Goal: Information Seeking & Learning: Find specific fact

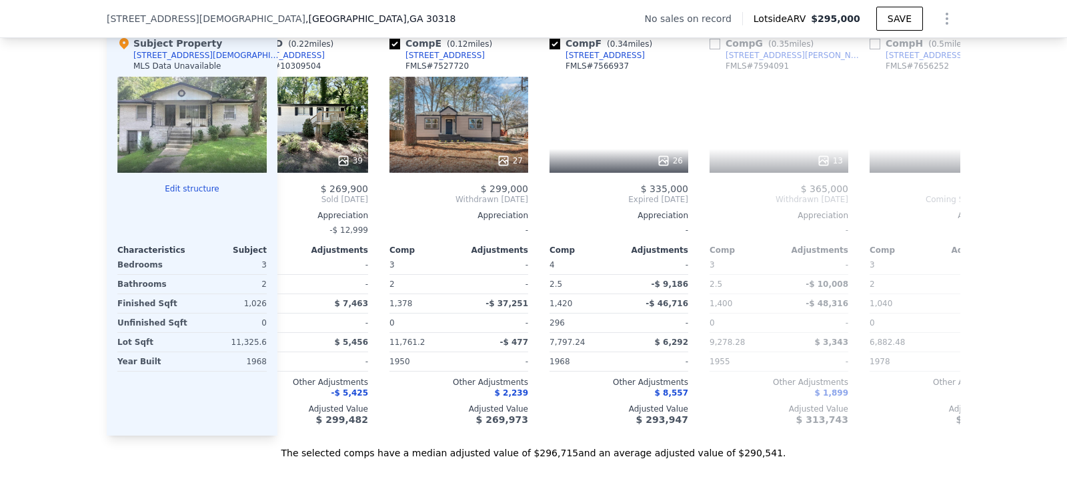
scroll to position [0, 550]
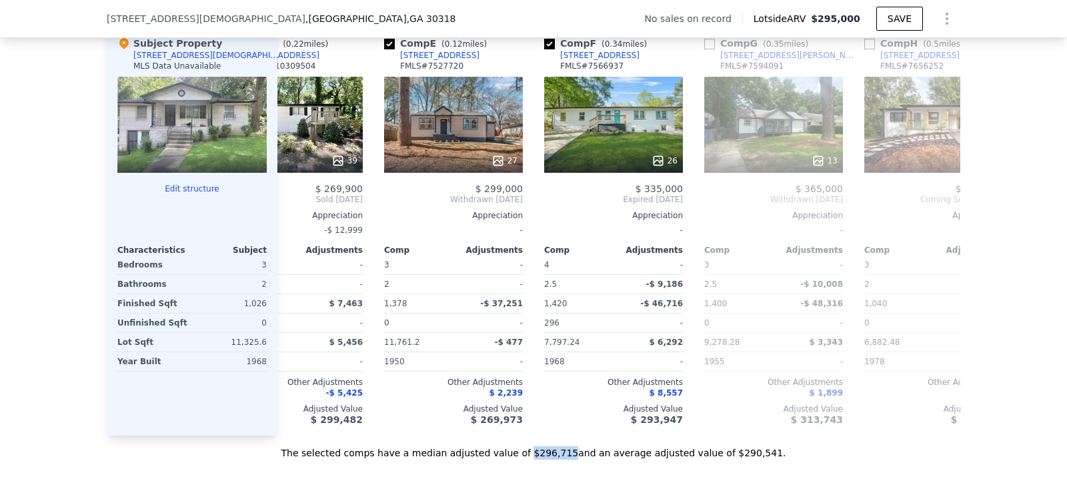
drag, startPoint x: 531, startPoint y: 464, endPoint x: 563, endPoint y: 468, distance: 32.4
click at [563, 460] on div "The selected comps have a median adjusted value of $296,715 and an average adju…" at bounding box center [534, 448] width 854 height 24
copy div "$296,715"
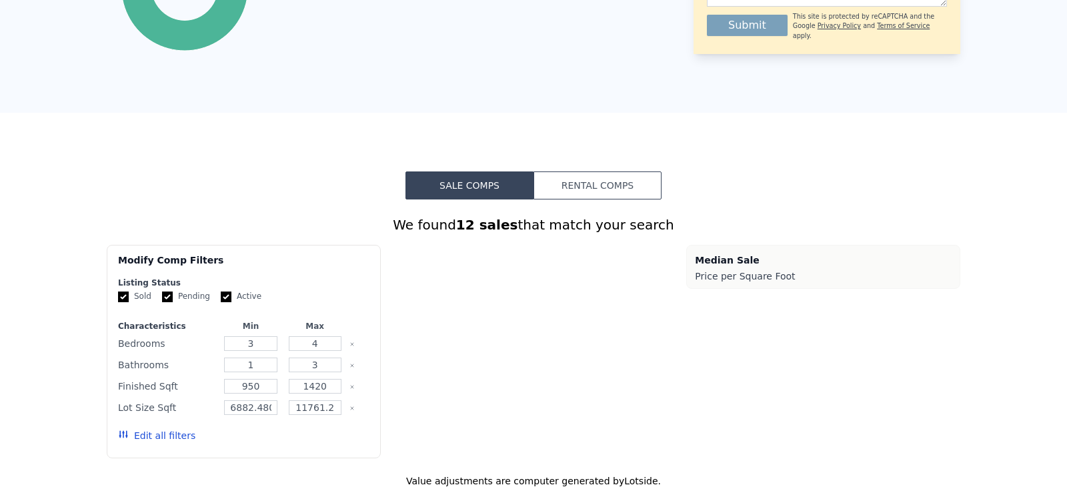
scroll to position [0, 0]
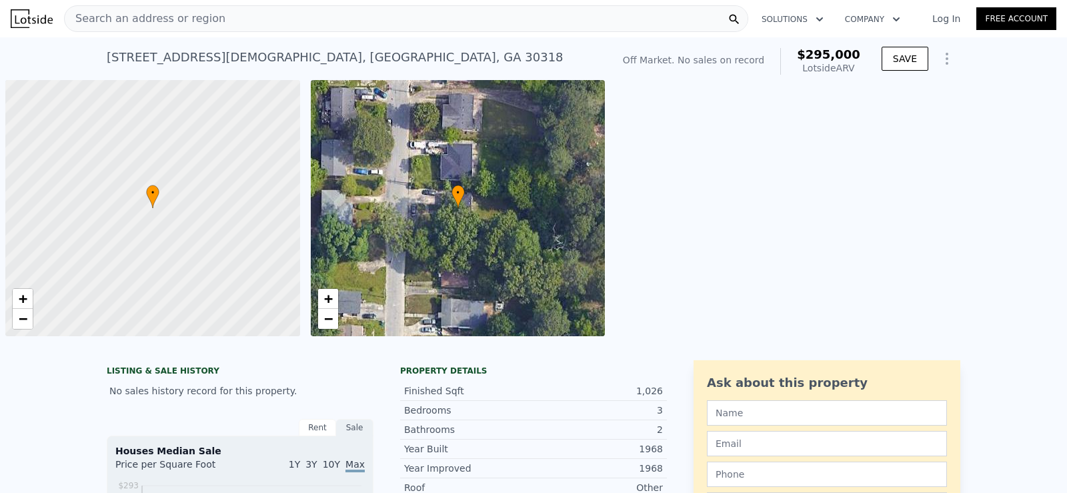
click at [272, 19] on div "Search an address or region" at bounding box center [406, 18] width 684 height 27
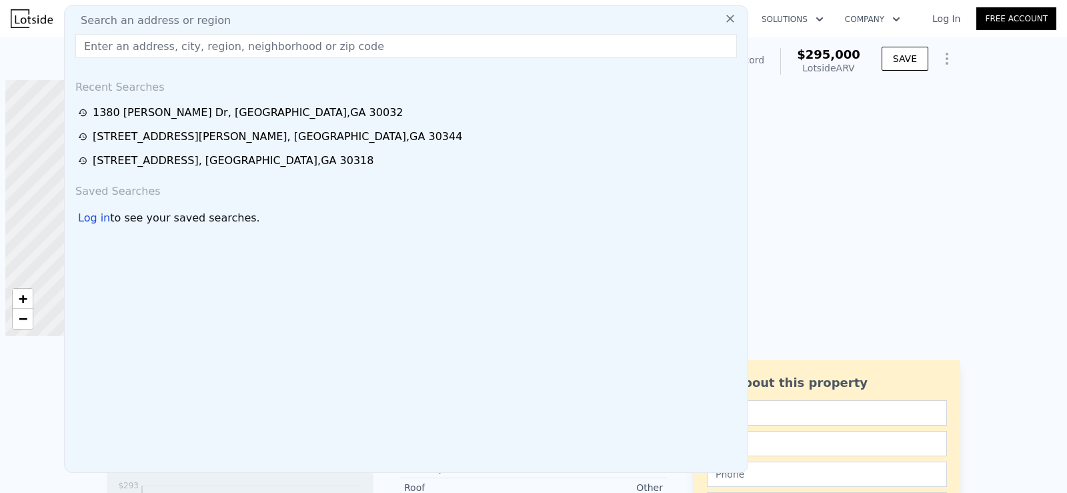
click at [250, 53] on input "text" at bounding box center [406, 46] width 662 height 24
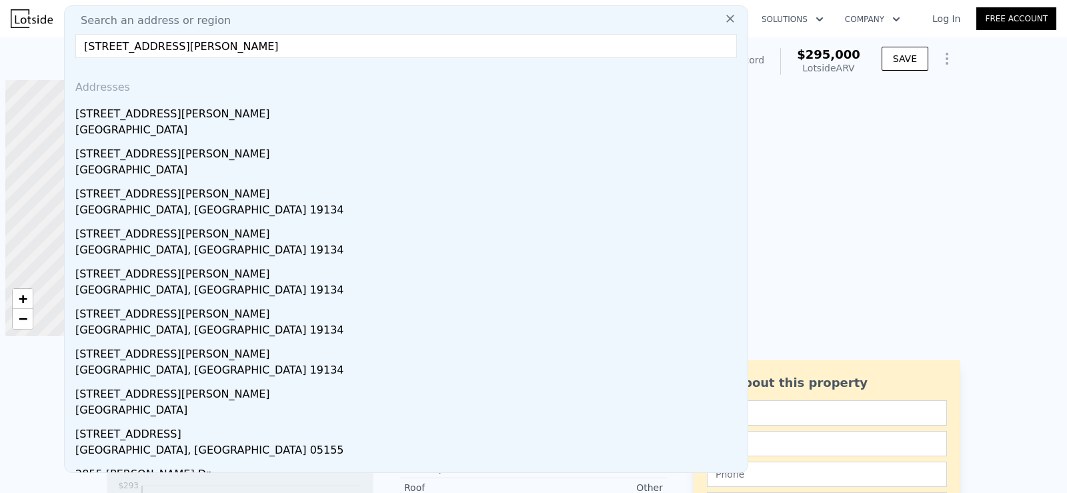
drag, startPoint x: 241, startPoint y: 47, endPoint x: 59, endPoint y: 53, distance: 182.2
paste input "[STREET_ADDRESS][PERSON_NAME]"
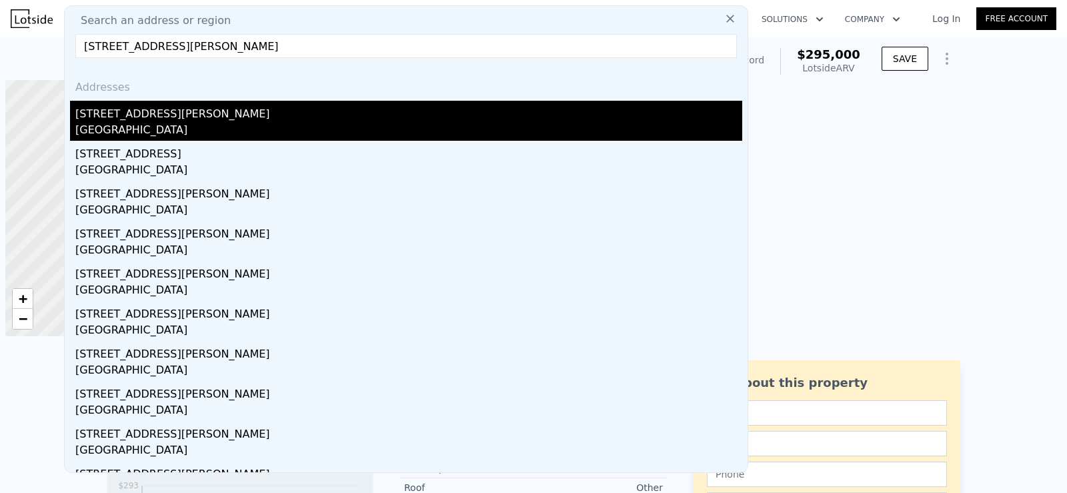
type input "[STREET_ADDRESS][PERSON_NAME]"
click at [273, 117] on div "[STREET_ADDRESS][PERSON_NAME]" at bounding box center [408, 111] width 667 height 21
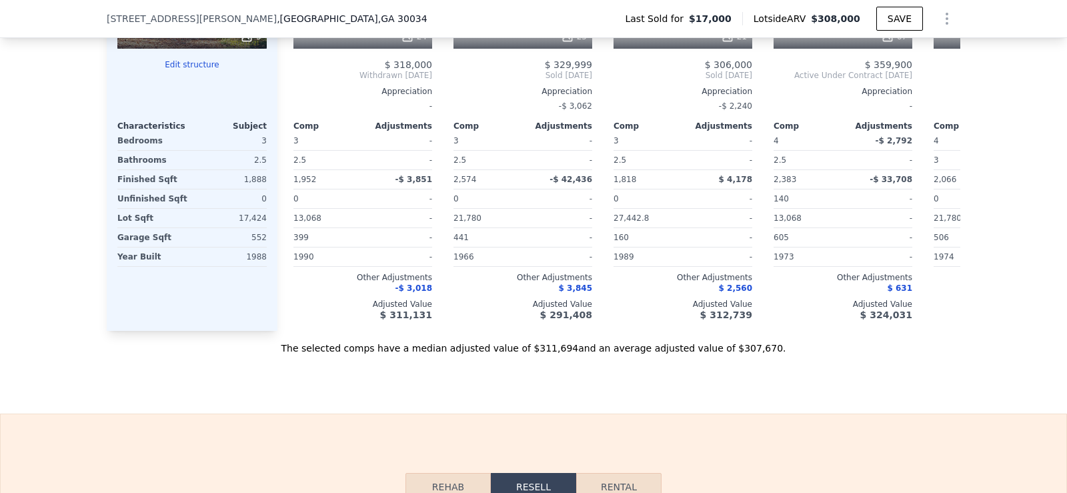
scroll to position [1500, 0]
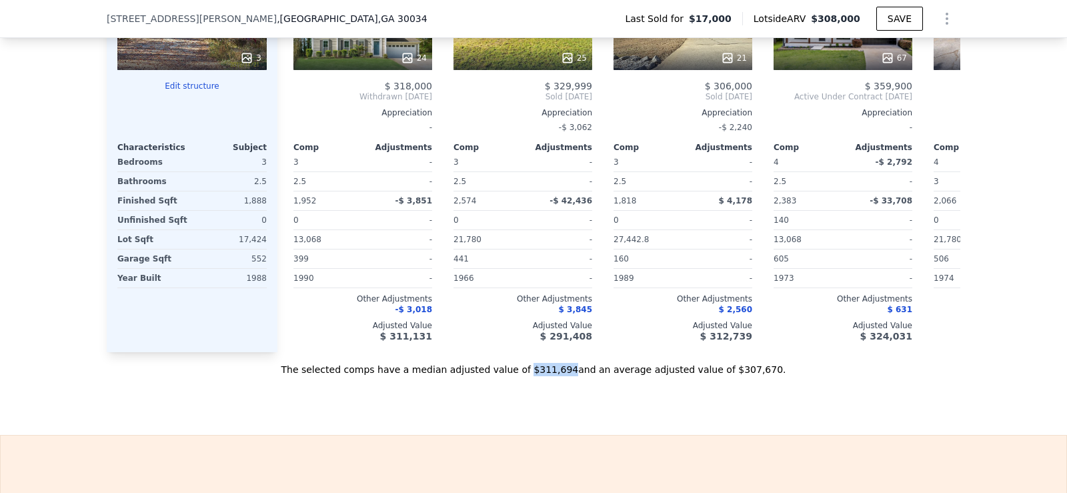
drag, startPoint x: 530, startPoint y: 392, endPoint x: 563, endPoint y: 394, distance: 33.4
click at [563, 376] on div "The selected comps have a median adjusted value of $311,694 and an average adju…" at bounding box center [534, 364] width 854 height 24
copy div "$311,694"
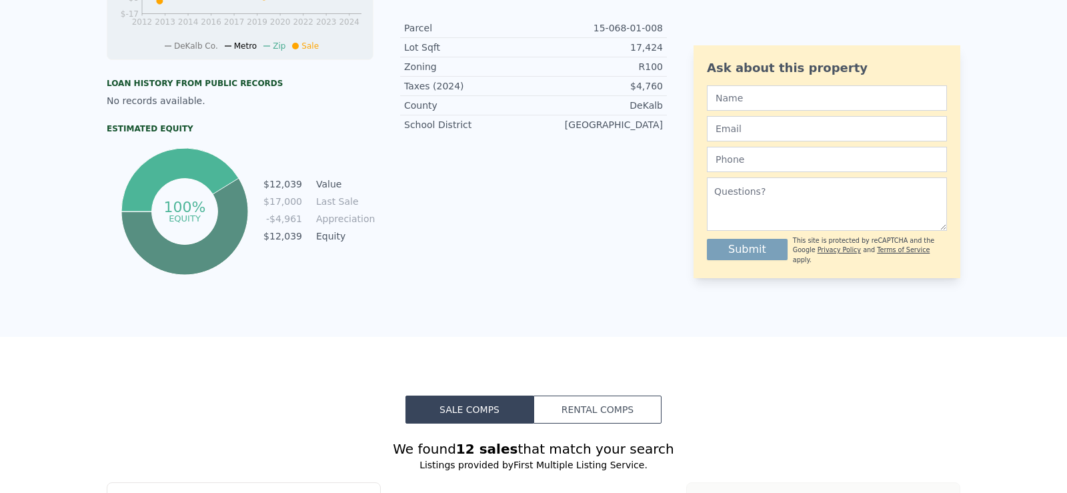
scroll to position [0, 0]
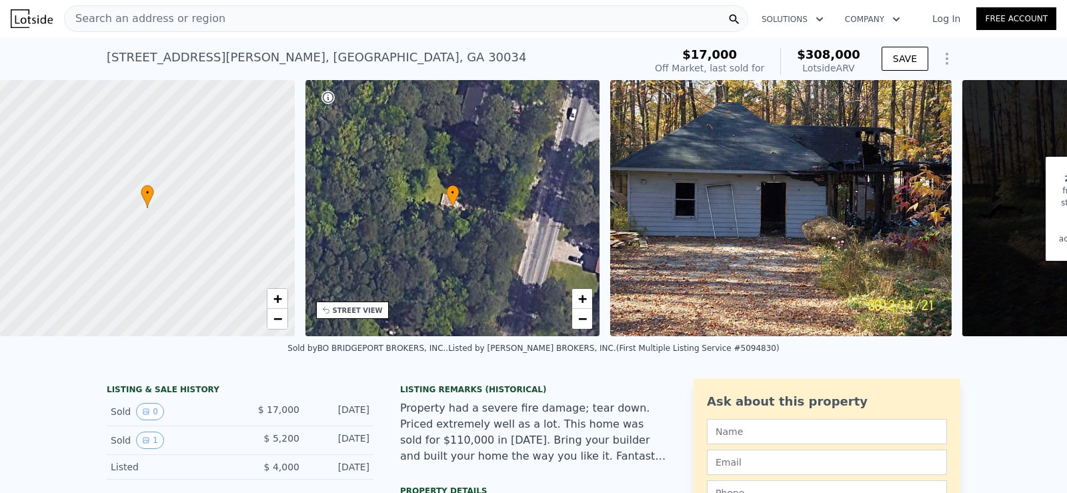
click at [232, 19] on div "Search an address or region" at bounding box center [406, 18] width 684 height 27
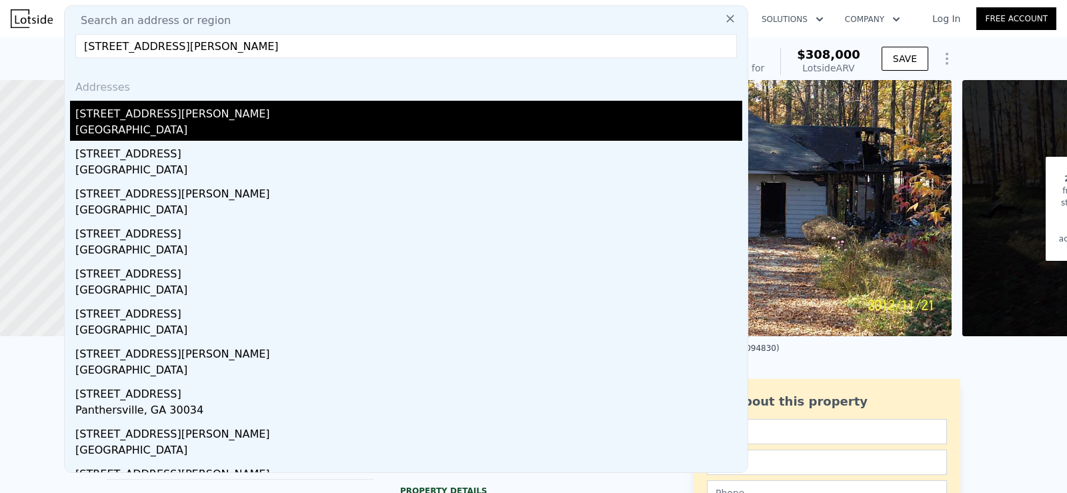
type input "[STREET_ADDRESS][PERSON_NAME]"
click at [149, 111] on div "[STREET_ADDRESS][PERSON_NAME]" at bounding box center [408, 111] width 667 height 21
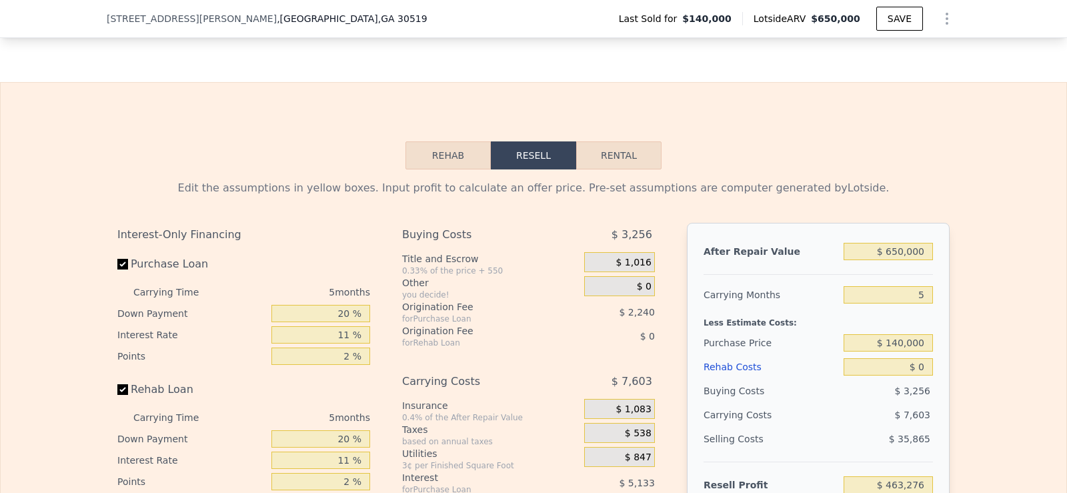
scroll to position [1646, 0]
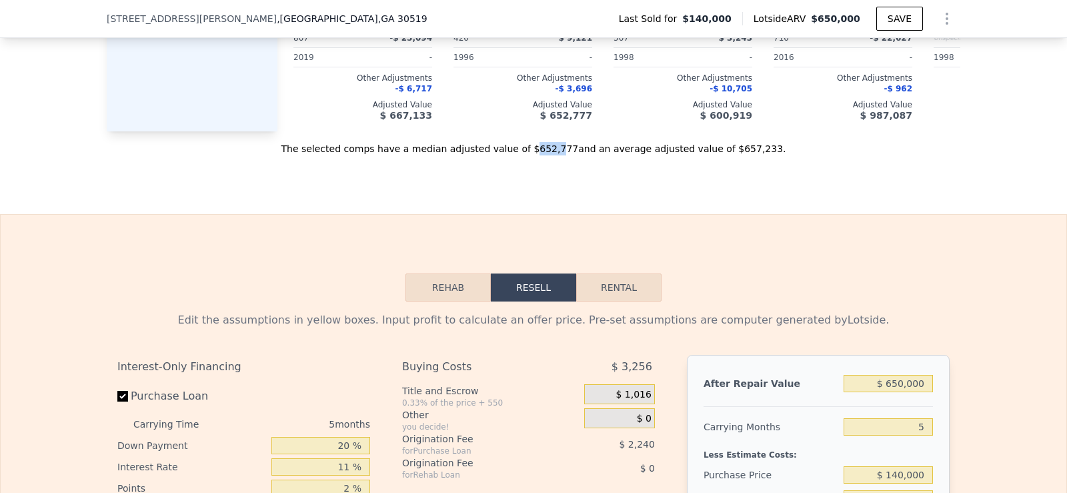
drag, startPoint x: 532, startPoint y: 161, endPoint x: 557, endPoint y: 163, distance: 25.4
click at [557, 155] on div "The selected comps have a median adjusted value of $652,777 and an average adju…" at bounding box center [534, 143] width 854 height 24
drag, startPoint x: 530, startPoint y: 163, endPoint x: 562, endPoint y: 168, distance: 33.0
copy div "$652,777"
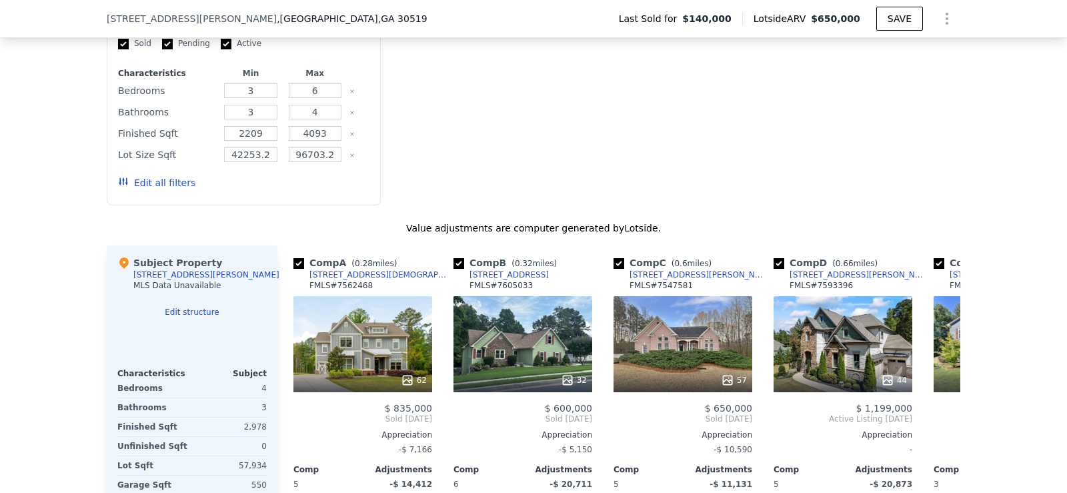
scroll to position [1213, 0]
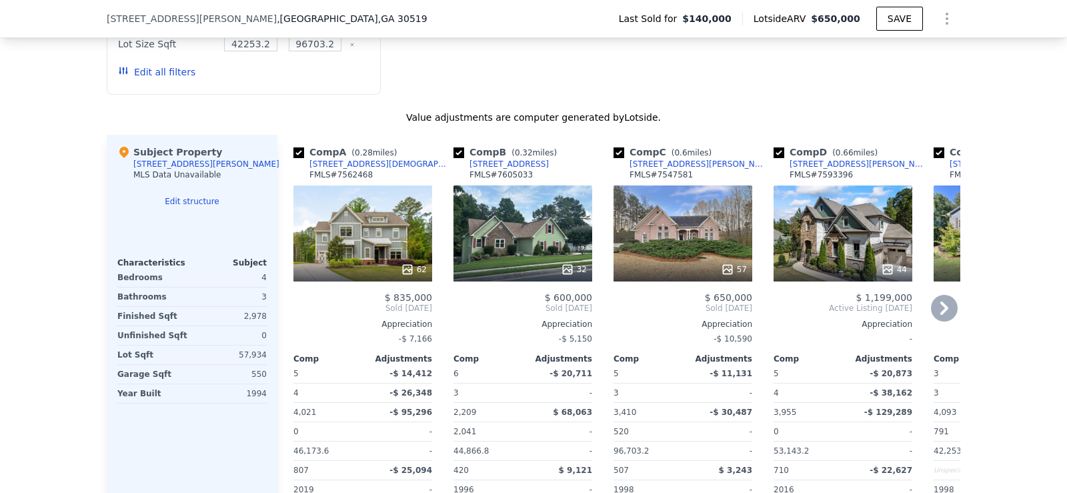
click at [774, 150] on input "checkbox" at bounding box center [779, 152] width 11 height 11
checkbox input "false"
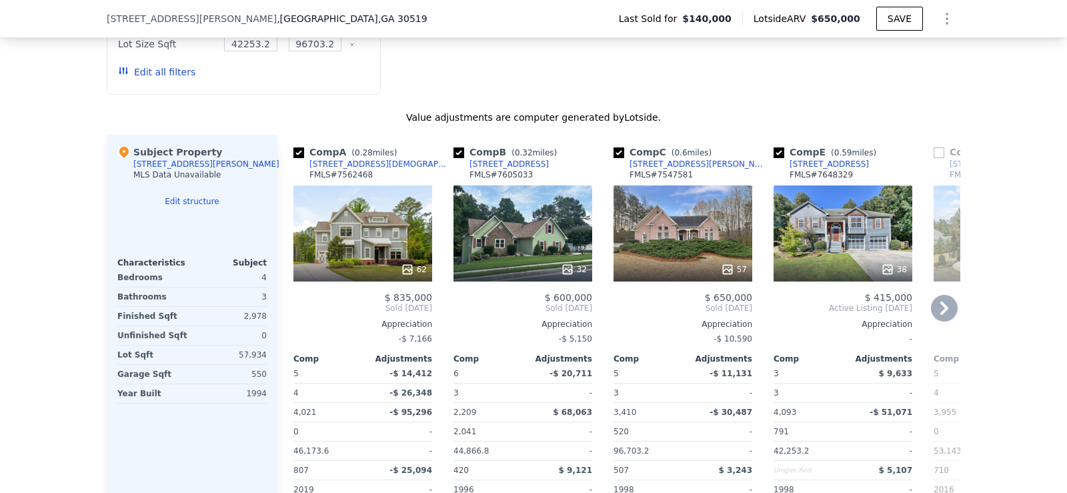
click at [936, 309] on icon at bounding box center [944, 308] width 27 height 27
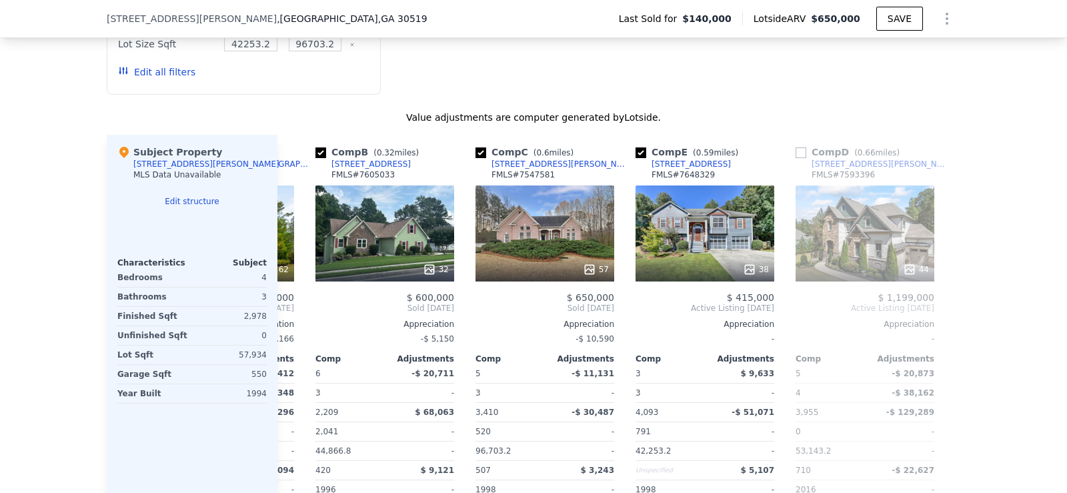
scroll to position [0, 149]
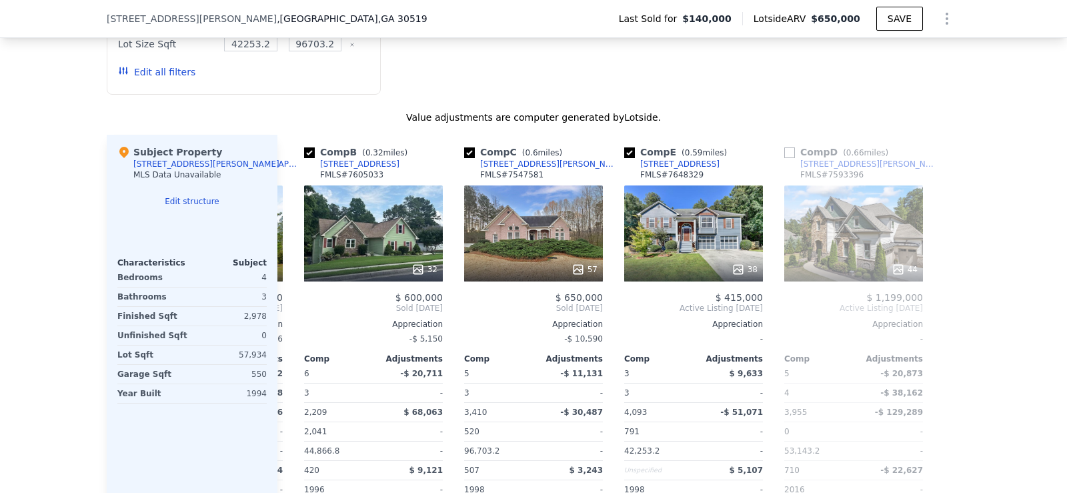
click at [939, 309] on div at bounding box center [949, 349] width 21 height 429
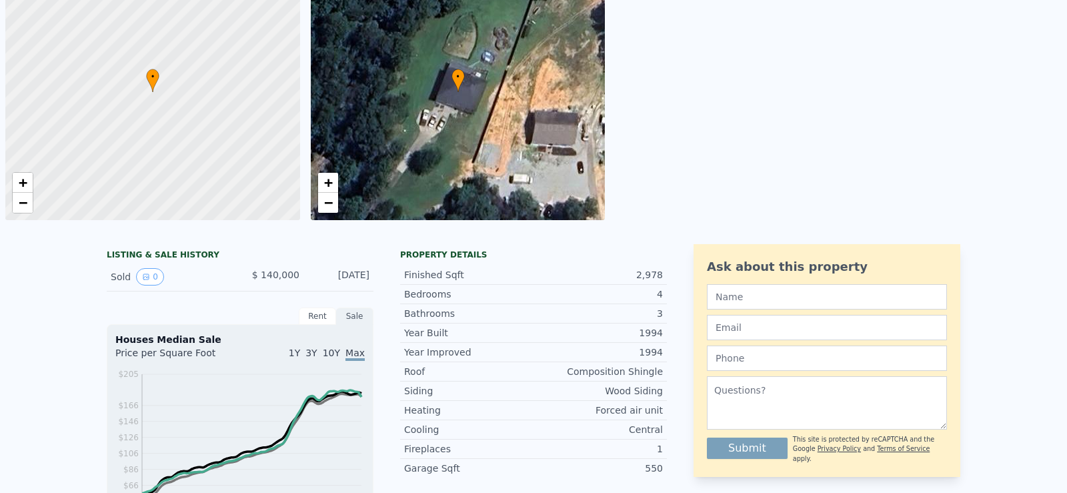
scroll to position [0, 0]
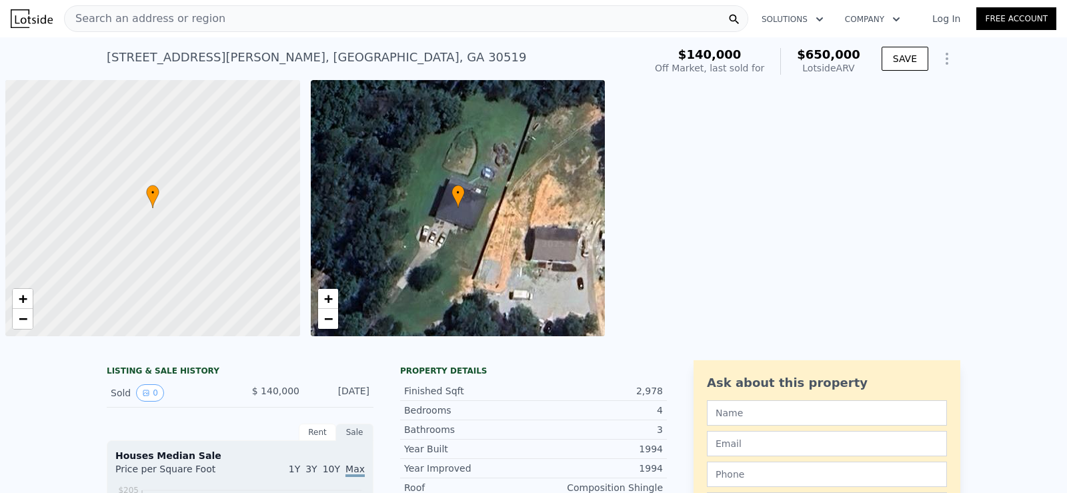
click at [203, 25] on span "Search an address or region" at bounding box center [145, 19] width 161 height 16
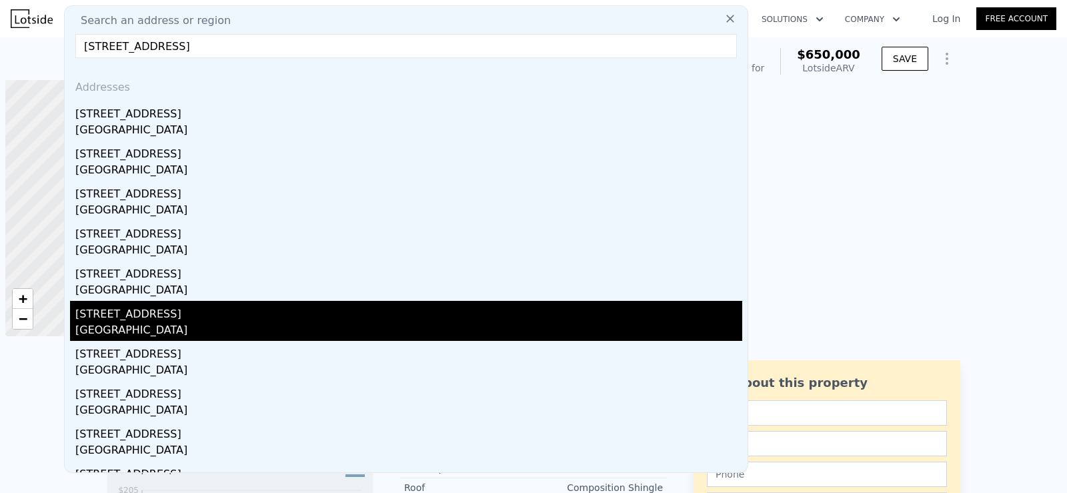
type input "[STREET_ADDRESS]"
click at [144, 308] on div "[STREET_ADDRESS]" at bounding box center [408, 311] width 667 height 21
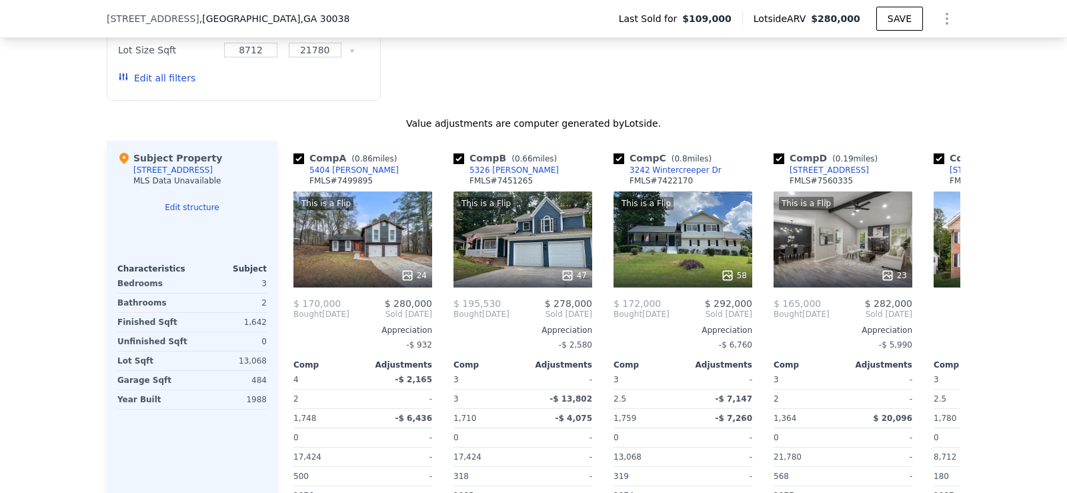
scroll to position [1139, 0]
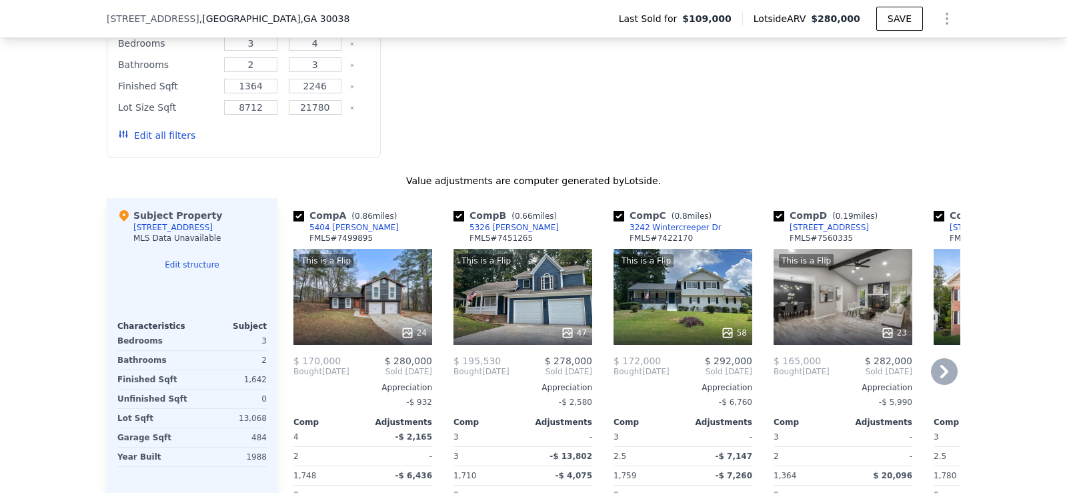
click at [941, 371] on icon at bounding box center [945, 371] width 8 height 13
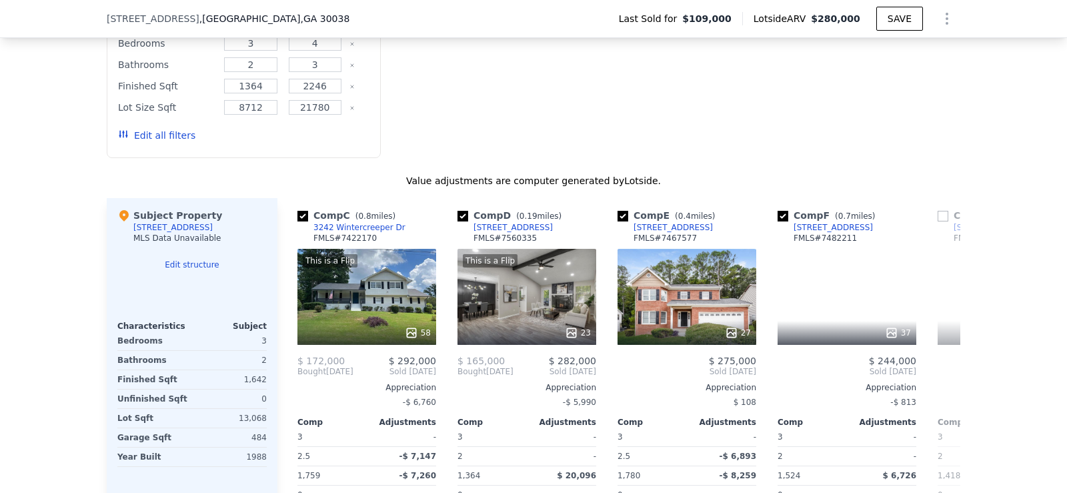
scroll to position [0, 320]
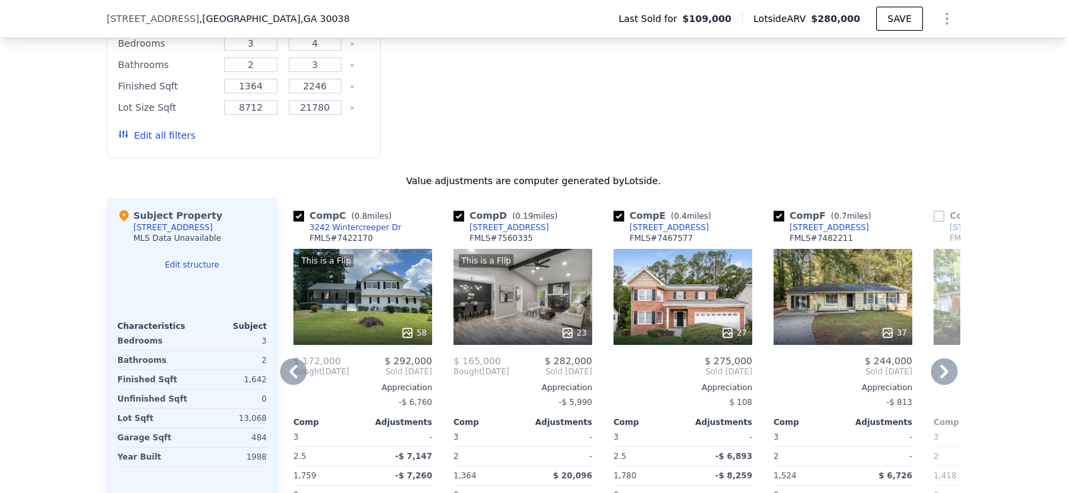
click at [941, 371] on icon at bounding box center [945, 371] width 8 height 13
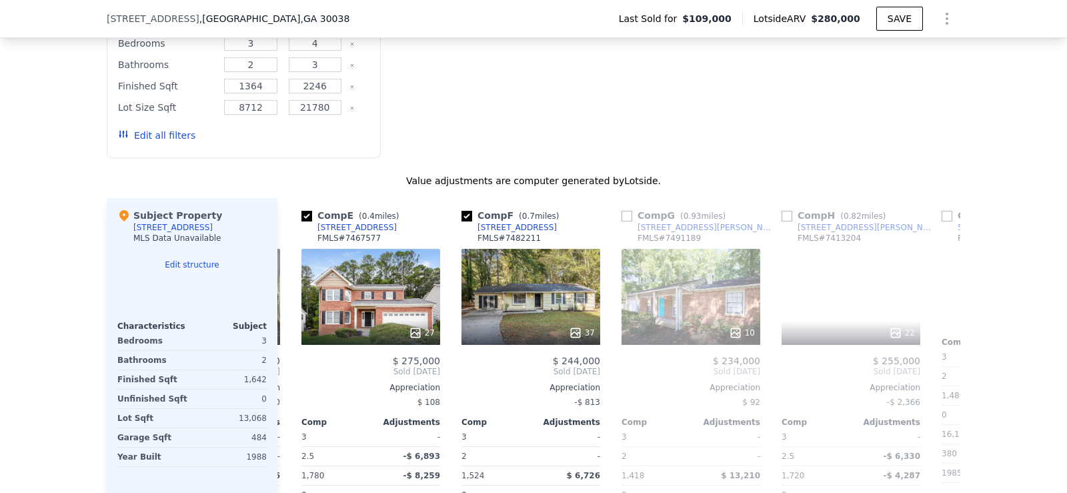
scroll to position [0, 640]
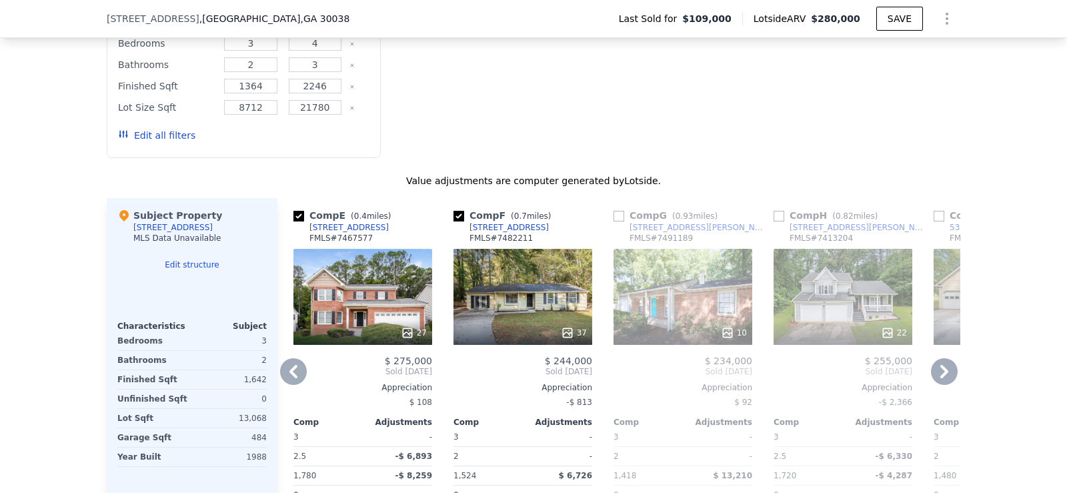
click at [941, 371] on icon at bounding box center [945, 371] width 8 height 13
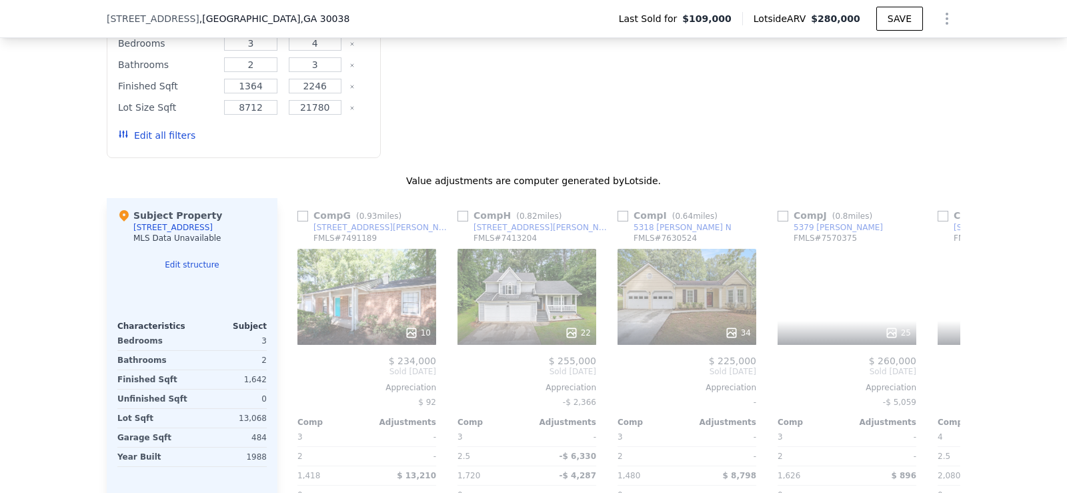
scroll to position [0, 961]
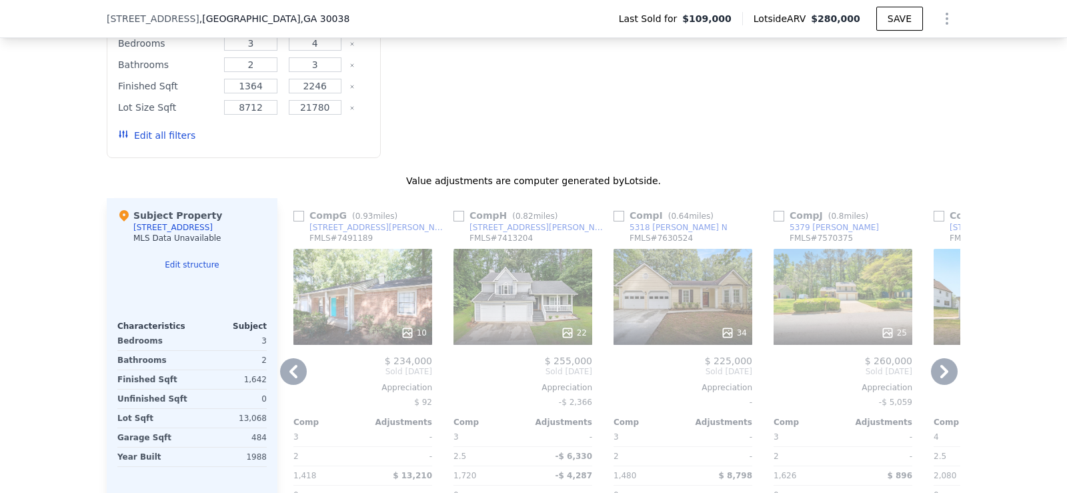
click at [941, 371] on icon at bounding box center [945, 371] width 8 height 13
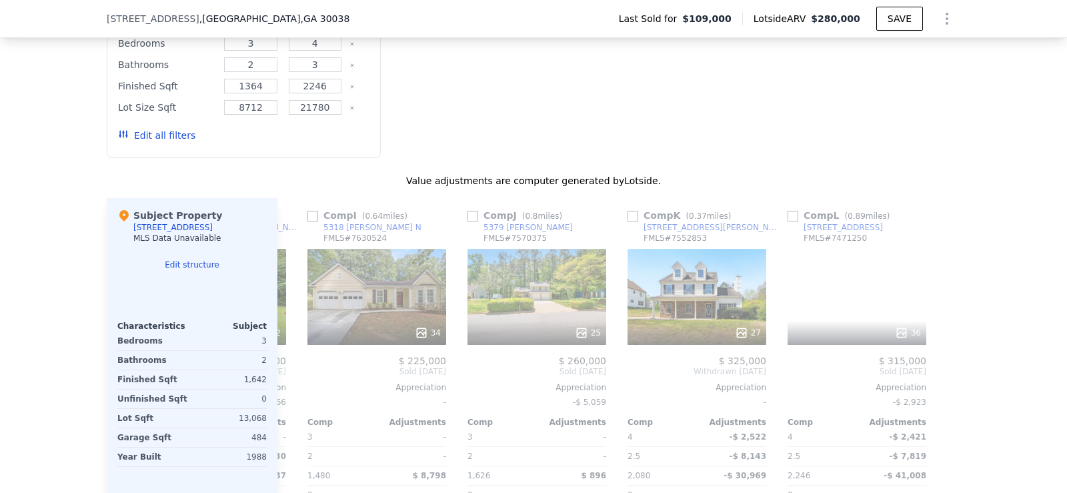
scroll to position [0, 1270]
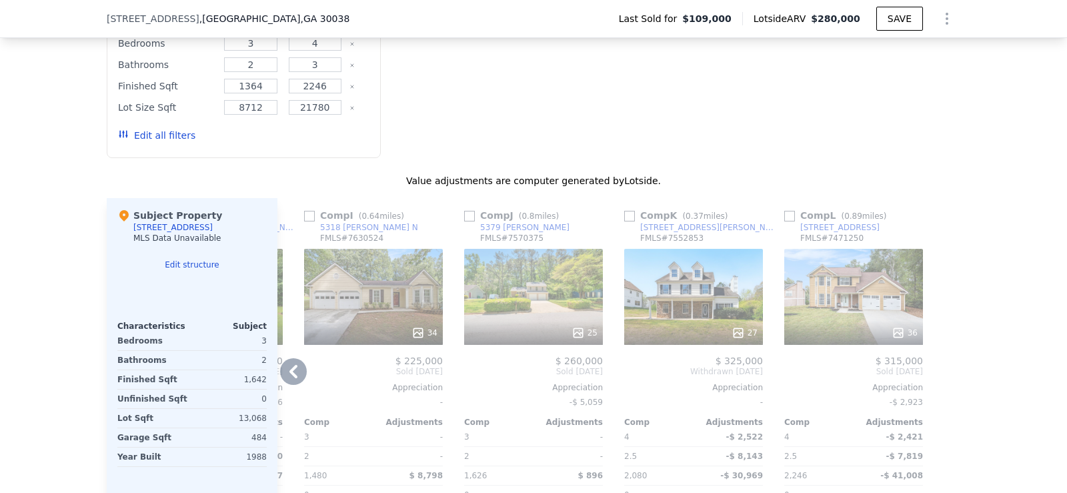
click at [304, 217] on input "checkbox" at bounding box center [309, 216] width 11 height 11
checkbox input "true"
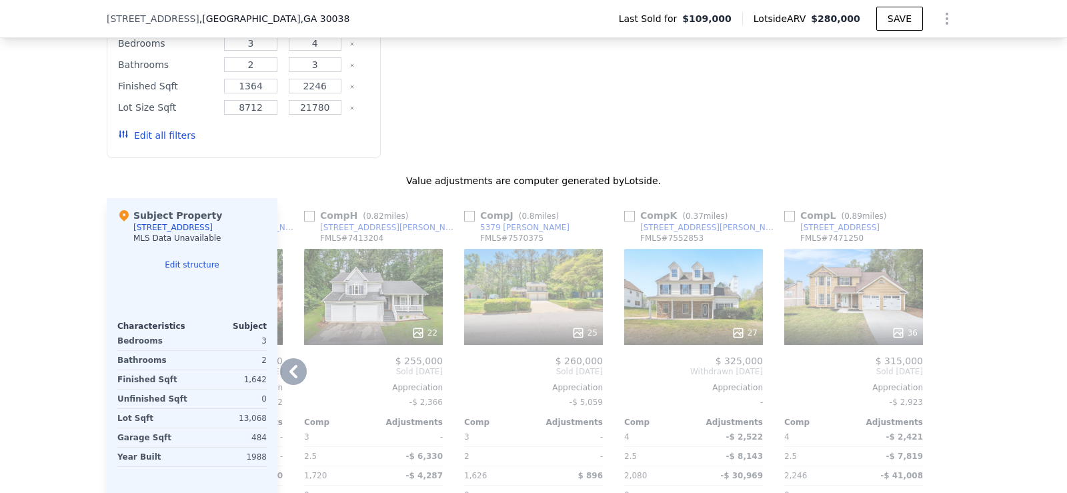
click at [291, 364] on icon at bounding box center [293, 371] width 27 height 27
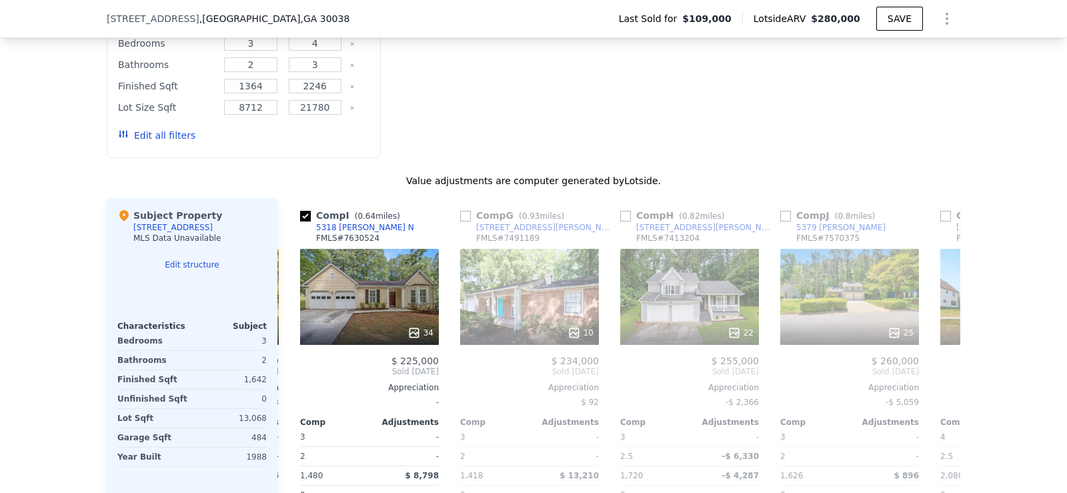
scroll to position [0, 950]
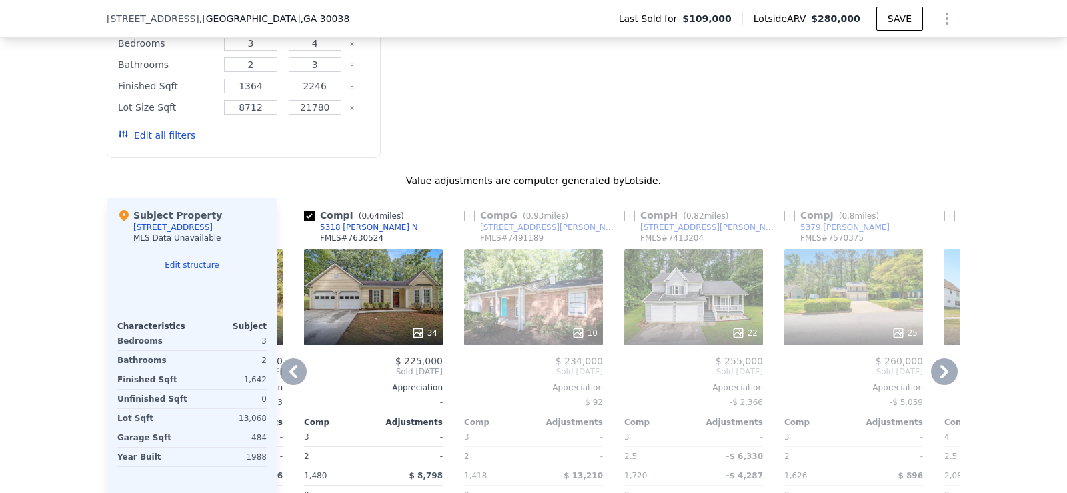
click at [284, 374] on icon at bounding box center [293, 371] width 27 height 27
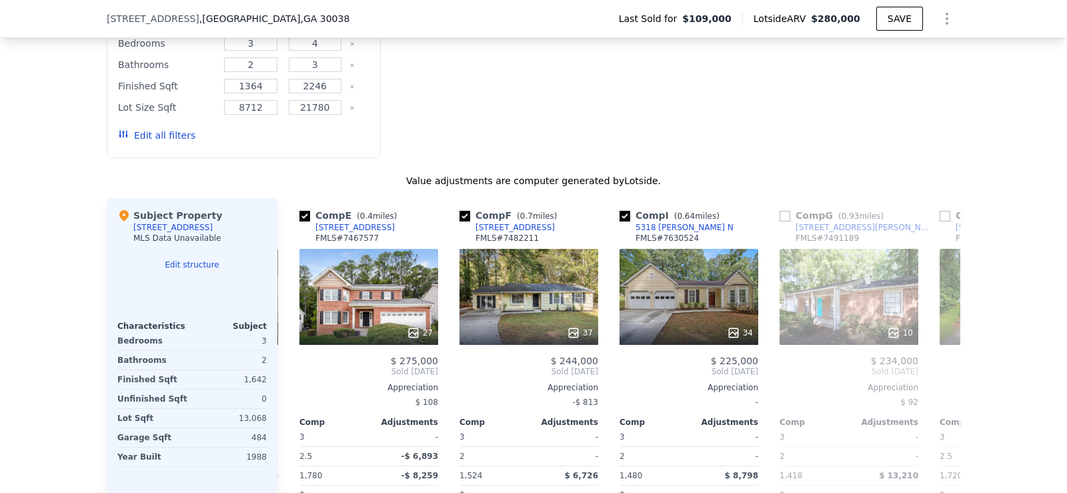
scroll to position [0, 630]
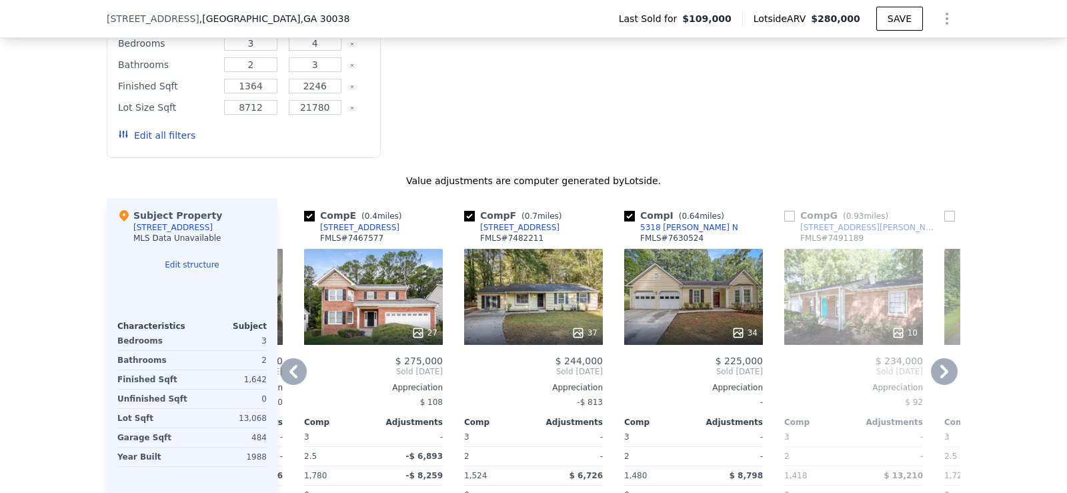
click at [788, 218] on input "checkbox" at bounding box center [789, 216] width 11 height 11
checkbox input "true"
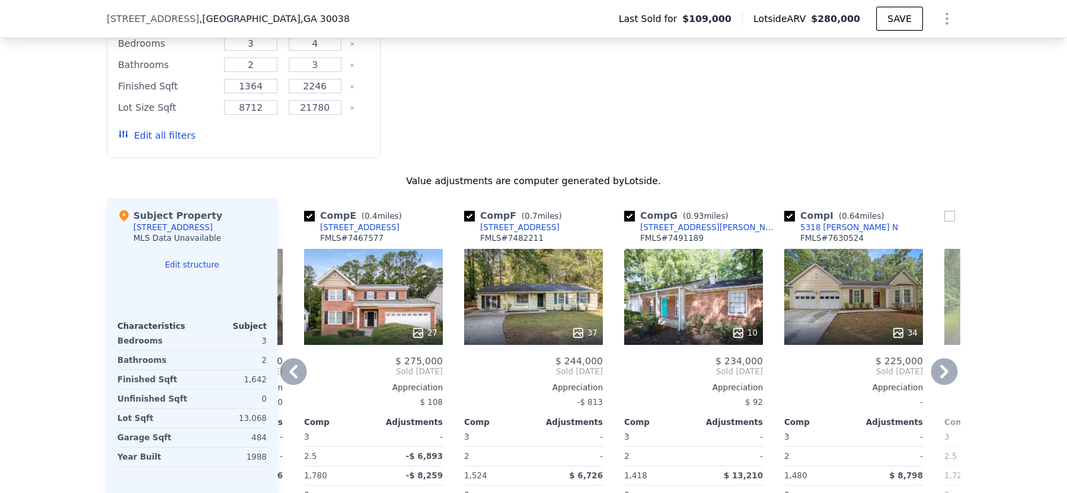
click at [304, 221] on input "checkbox" at bounding box center [309, 216] width 11 height 11
checkbox input "false"
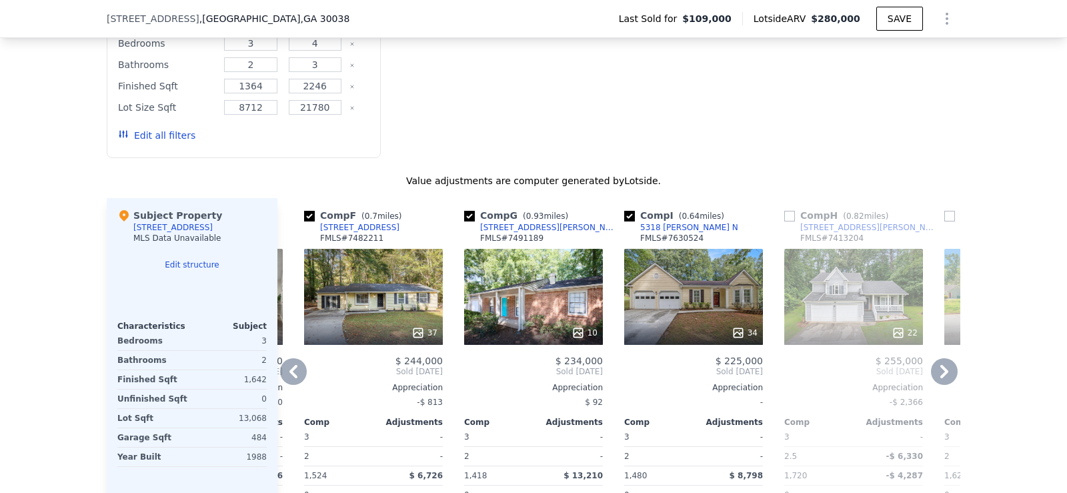
click at [292, 388] on div "Comp A ( 0.86 miles) 5404 [PERSON_NAME] FMLS # 7499895 This is a Flip 24 $ 170,…" at bounding box center [618, 412] width 683 height 429
click at [292, 374] on icon at bounding box center [293, 371] width 27 height 27
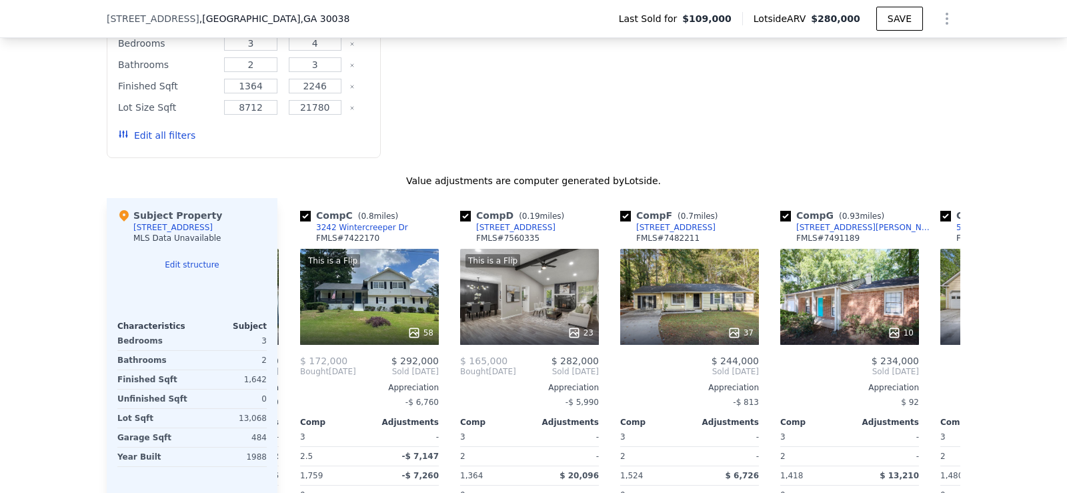
scroll to position [0, 310]
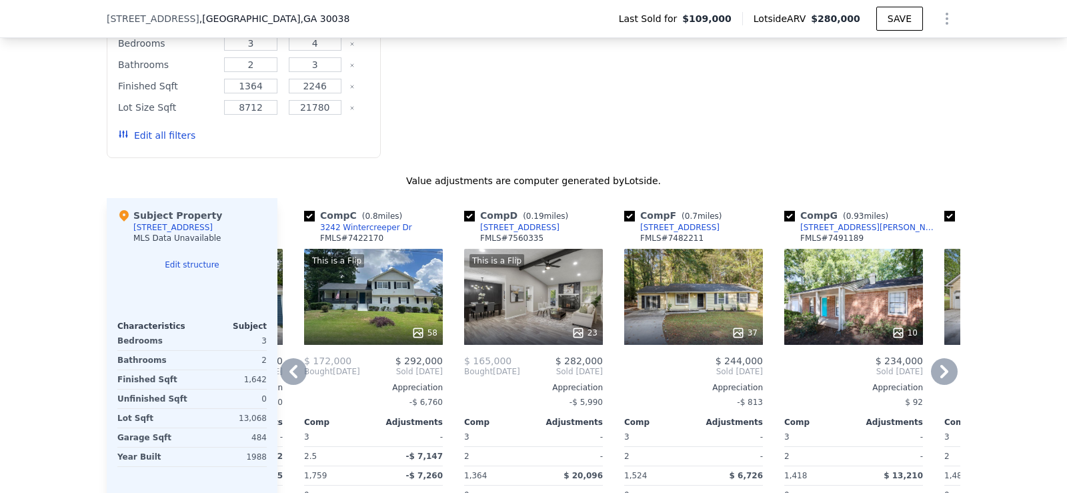
click at [306, 217] on input "checkbox" at bounding box center [309, 216] width 11 height 11
checkbox input "false"
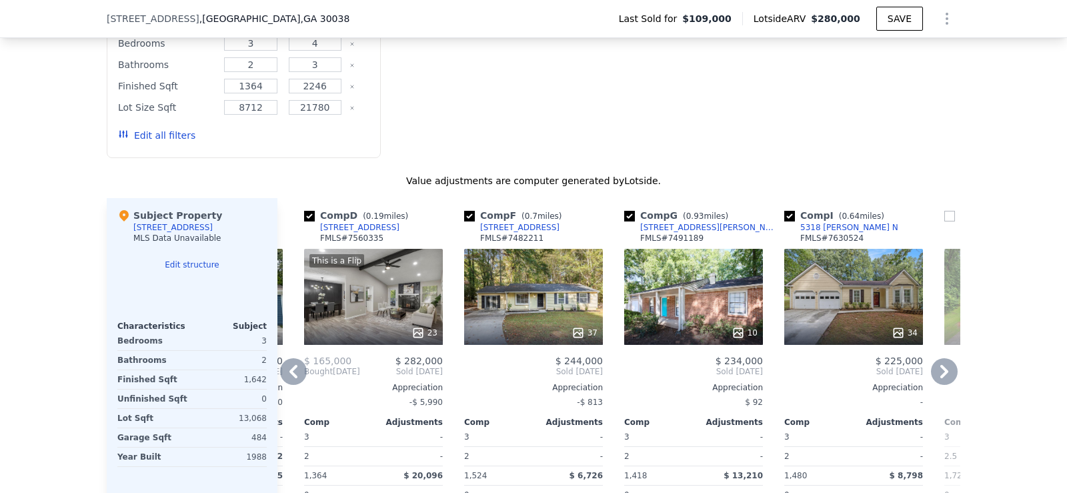
click at [304, 213] on input "checkbox" at bounding box center [309, 216] width 11 height 11
checkbox input "false"
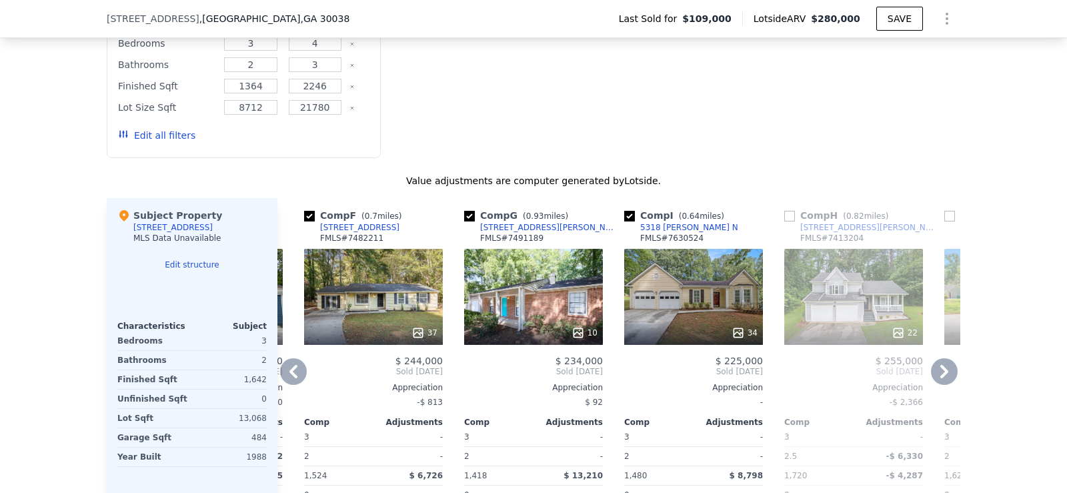
click at [289, 366] on icon at bounding box center [293, 371] width 27 height 27
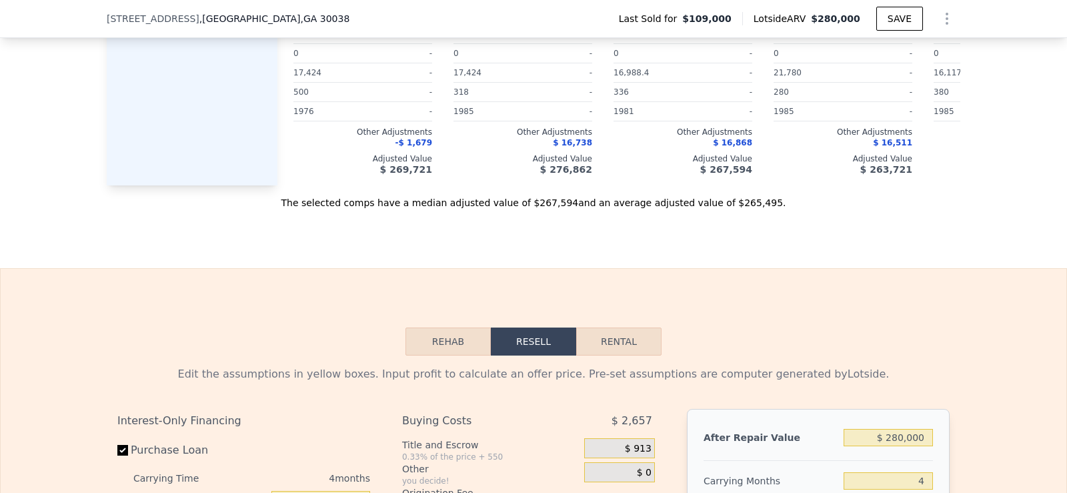
scroll to position [1565, 0]
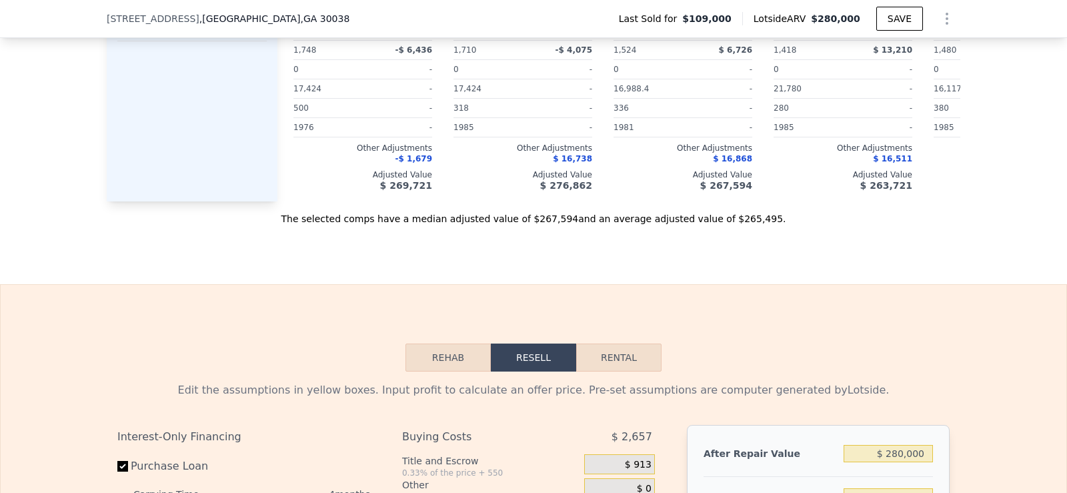
click at [532, 225] on div "The selected comps have a median adjusted value of $267,594 and an average adju…" at bounding box center [534, 213] width 854 height 24
drag, startPoint x: 530, startPoint y: 229, endPoint x: 564, endPoint y: 229, distance: 34.7
click at [564, 225] on div "The selected comps have a median adjusted value of $267,594 and an average adju…" at bounding box center [534, 213] width 854 height 24
copy div "$267,594"
checkbox input "false"
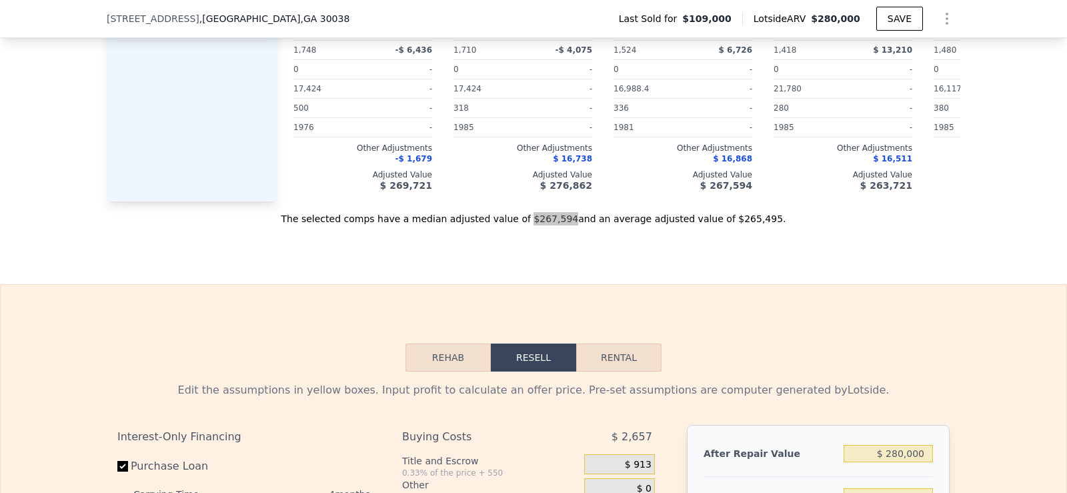
checkbox input "false"
checkbox input "true"
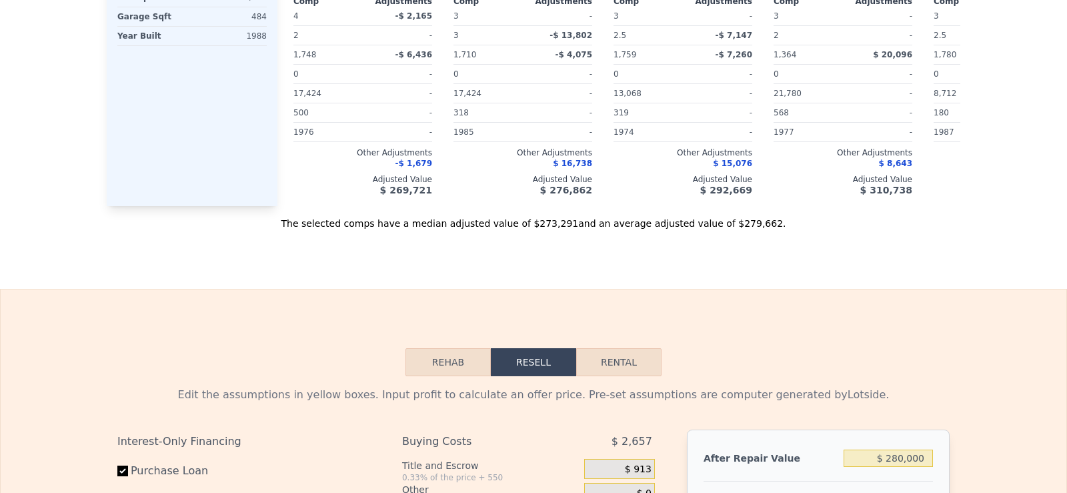
scroll to position [0, 0]
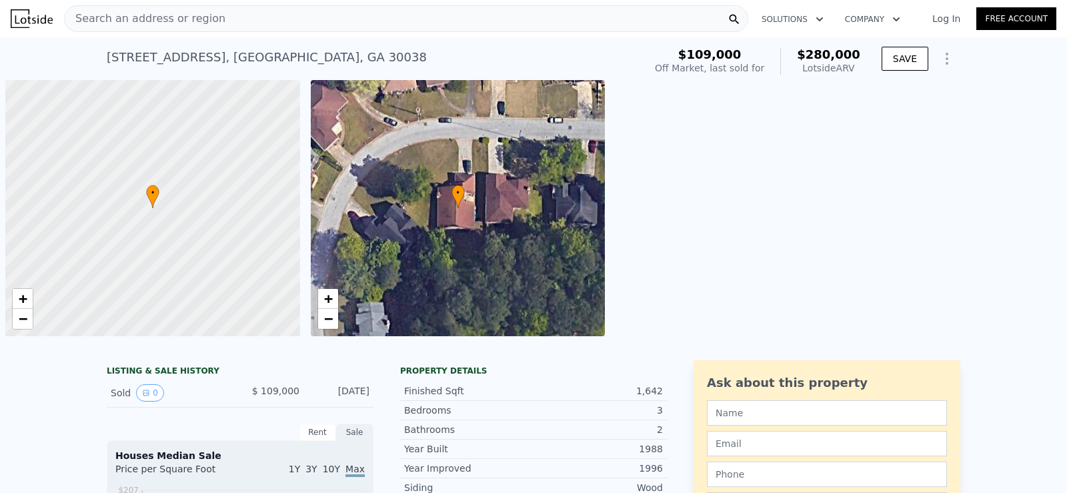
click at [305, 15] on div "Search an address or region" at bounding box center [406, 18] width 684 height 27
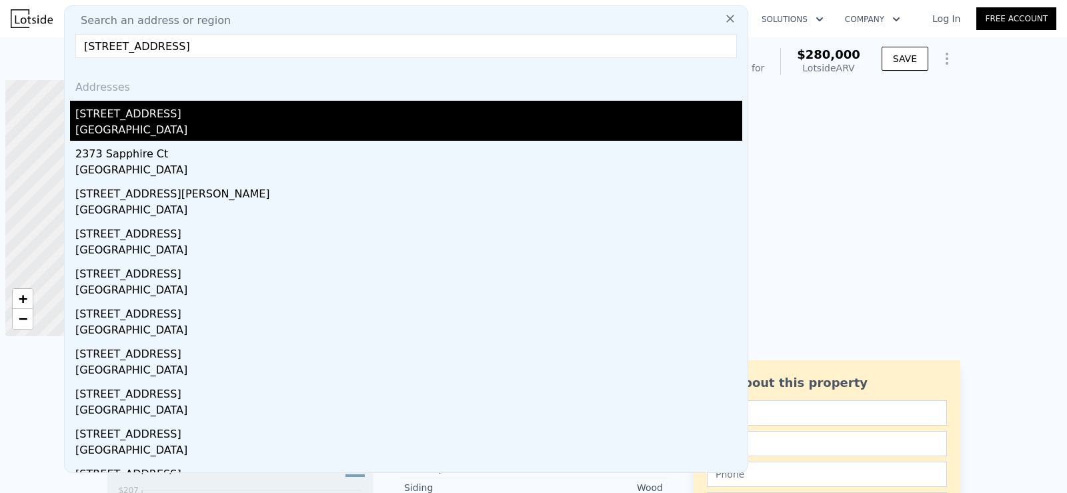
type input "[STREET_ADDRESS]"
click at [152, 125] on div "[GEOGRAPHIC_DATA]" at bounding box center [408, 131] width 667 height 19
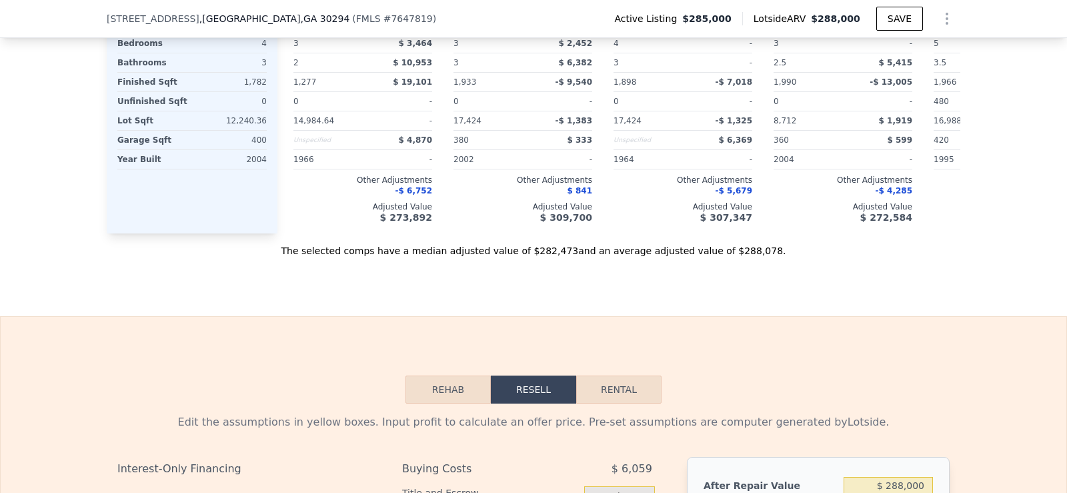
scroll to position [1616, 0]
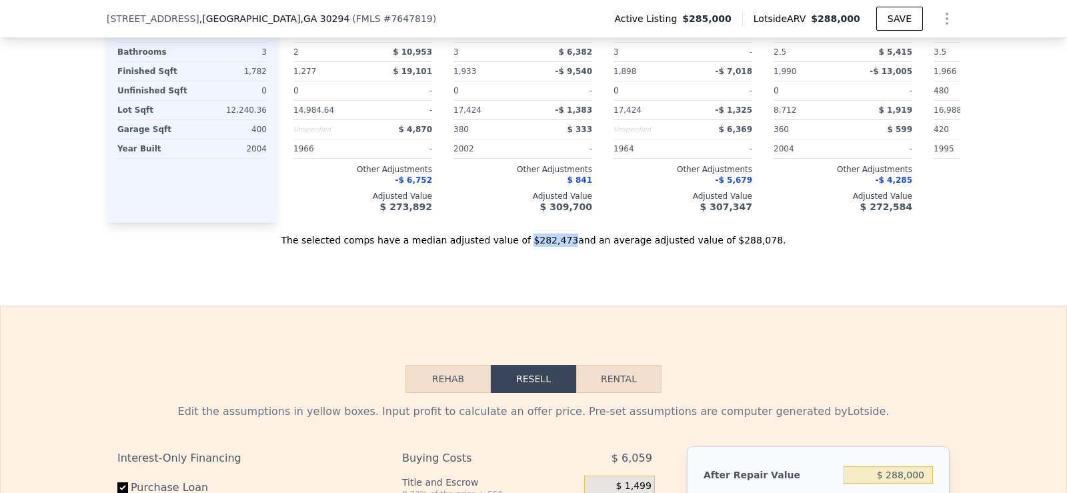
drag, startPoint x: 530, startPoint y: 261, endPoint x: 565, endPoint y: 261, distance: 34.7
click at [565, 247] on div "The selected comps have a median adjusted value of $282,473 and an average adju…" at bounding box center [534, 235] width 854 height 24
copy div "$282,473"
